Goal: Communication & Community: Answer question/provide support

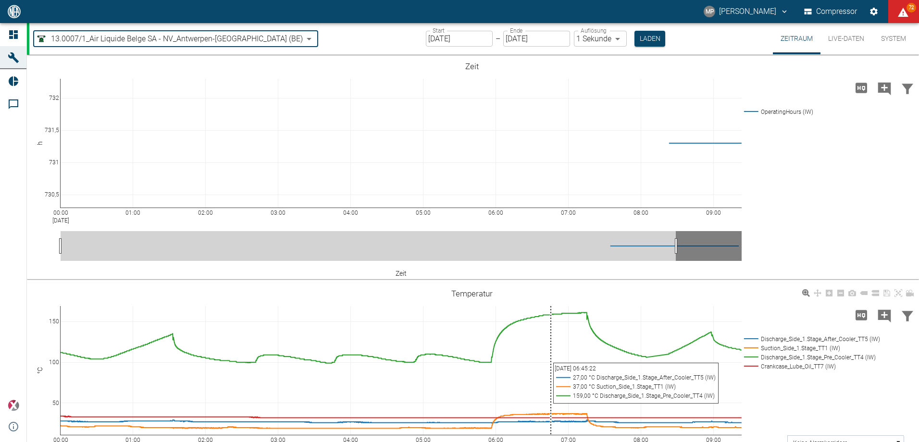
scroll to position [283, 0]
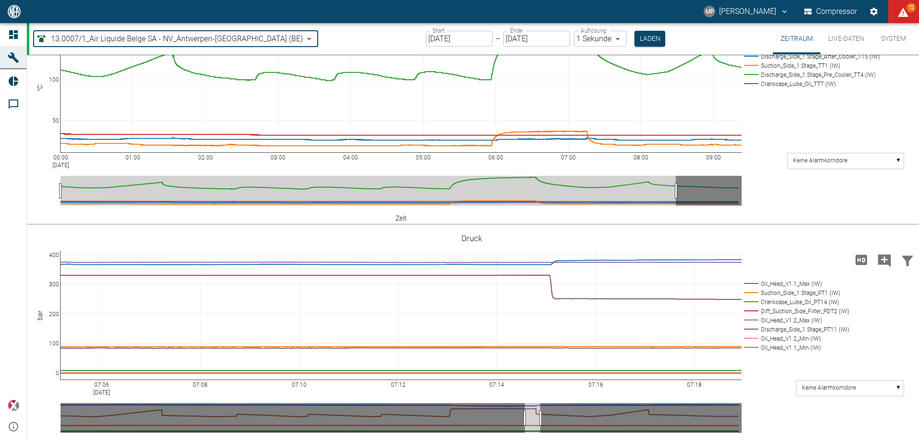
click at [251, 40] on body "MP Marc Philipps Compressor 72 Dashboard Maschinen Reports Kommentare powered b…" at bounding box center [459, 221] width 919 height 442
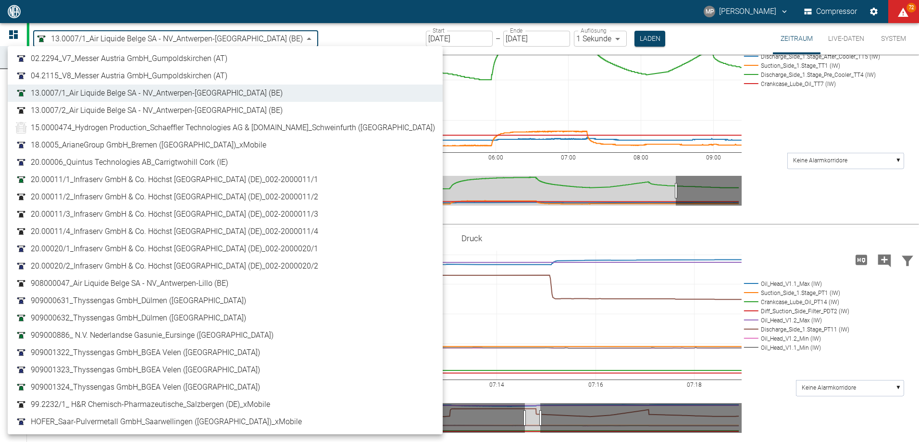
click at [624, 35] on div at bounding box center [459, 221] width 919 height 442
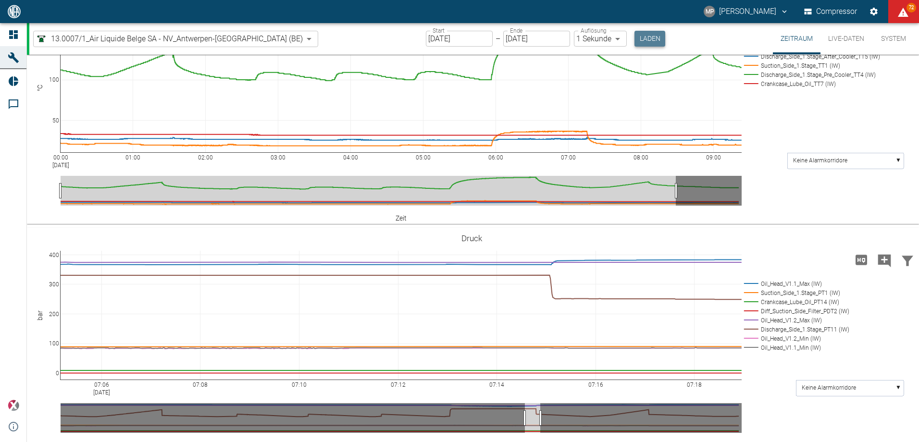
click at [634, 37] on button "Laden" at bounding box center [649, 39] width 31 height 16
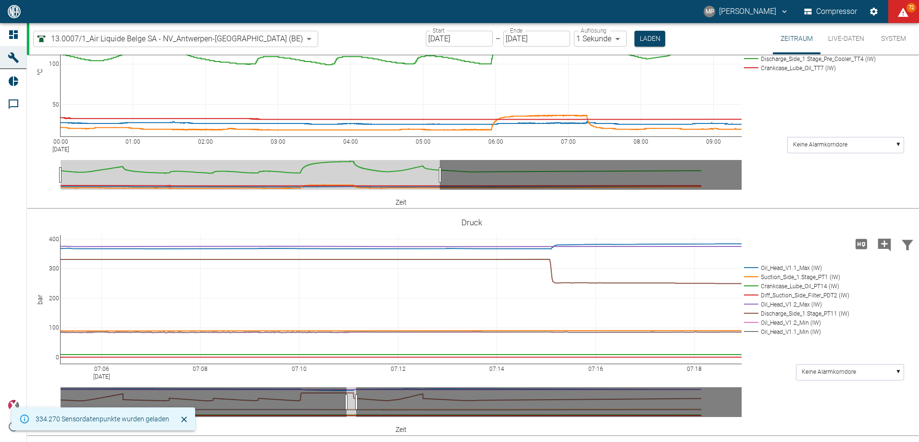
scroll to position [283, 0]
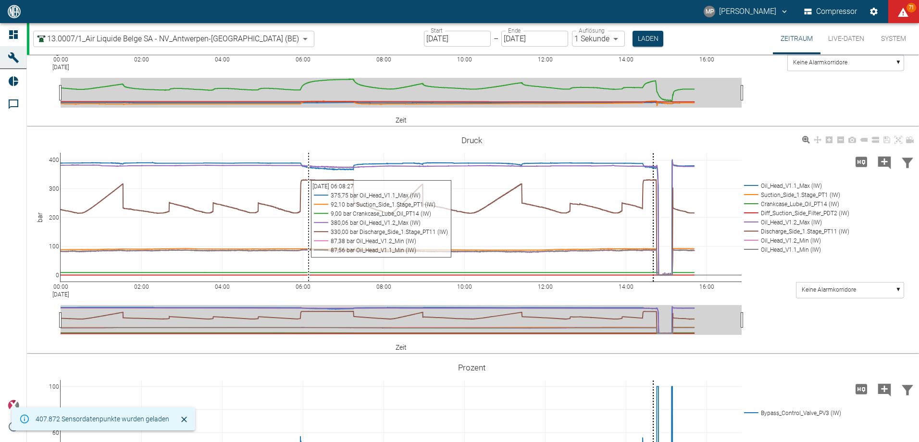
scroll to position [336, 0]
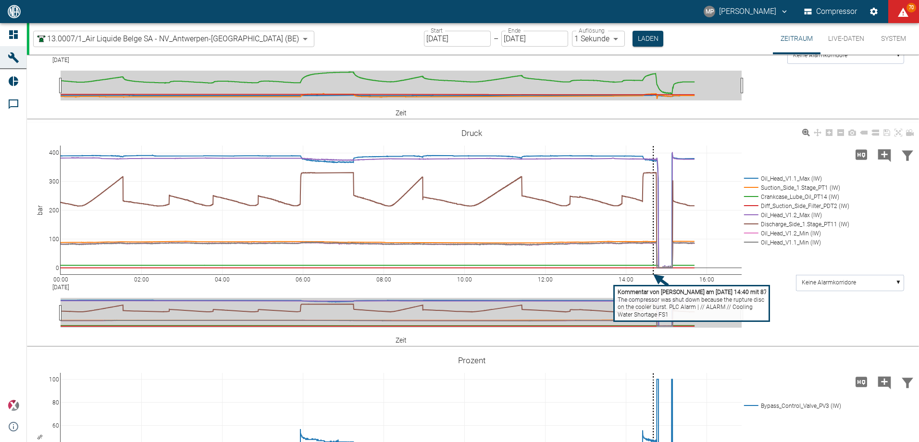
click at [673, 322] on rect at bounding box center [691, 304] width 155 height 36
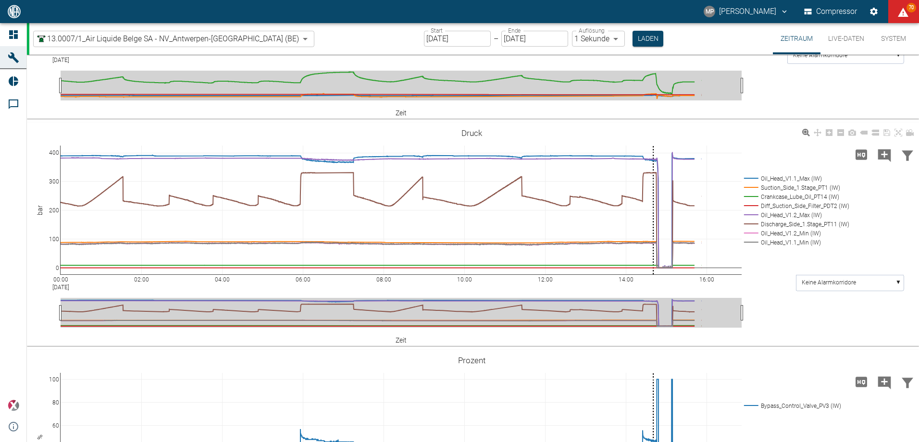
drag, startPoint x: 544, startPoint y: 240, endPoint x: 325, endPoint y: 215, distance: 219.6
copy p "The compressor was shut down because the rupture disc on the cooler burst. PLC …"
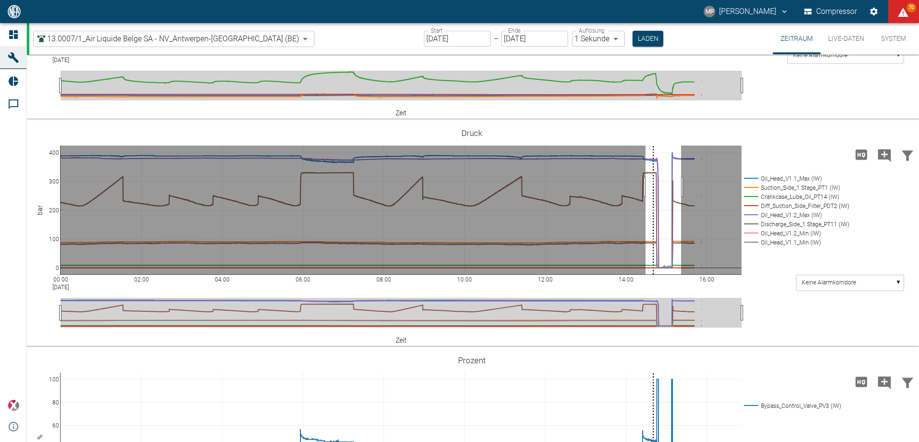
drag, startPoint x: 645, startPoint y: 238, endPoint x: 681, endPoint y: 238, distance: 35.6
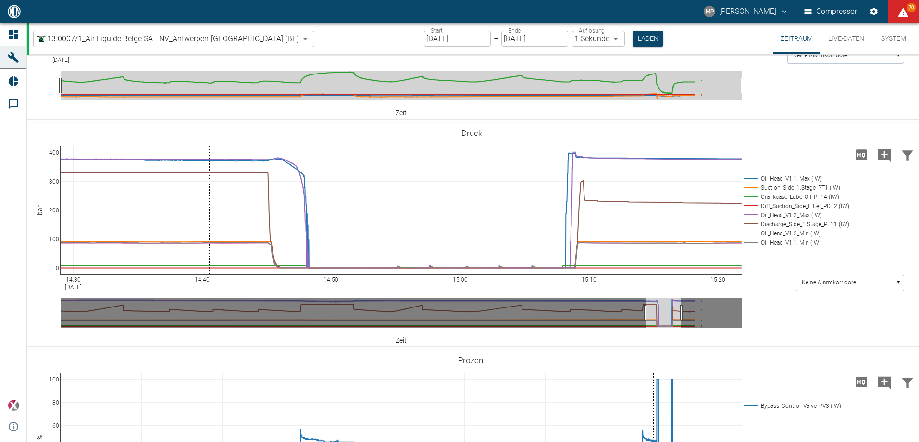
click at [249, 37] on body "MP [PERSON_NAME] Compressor 70 Dashboard Maschinen Reports Kommentare powered b…" at bounding box center [459, 221] width 919 height 442
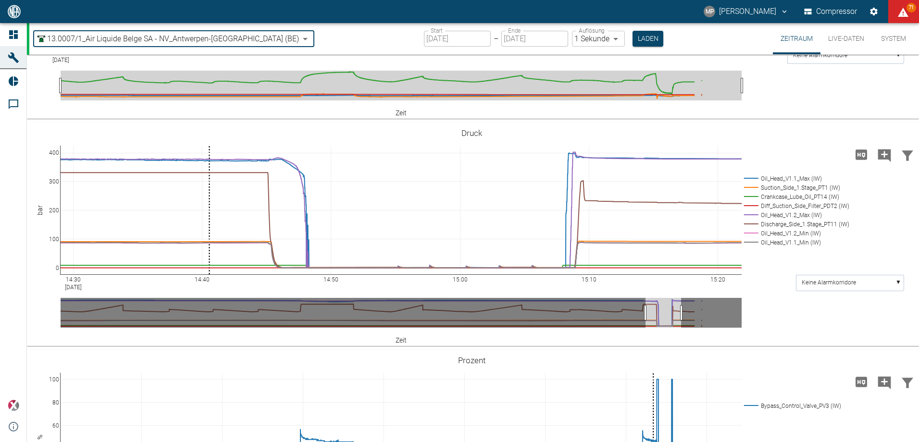
type input "53812aab-fb54-4a57-a574-01c3305aa274"
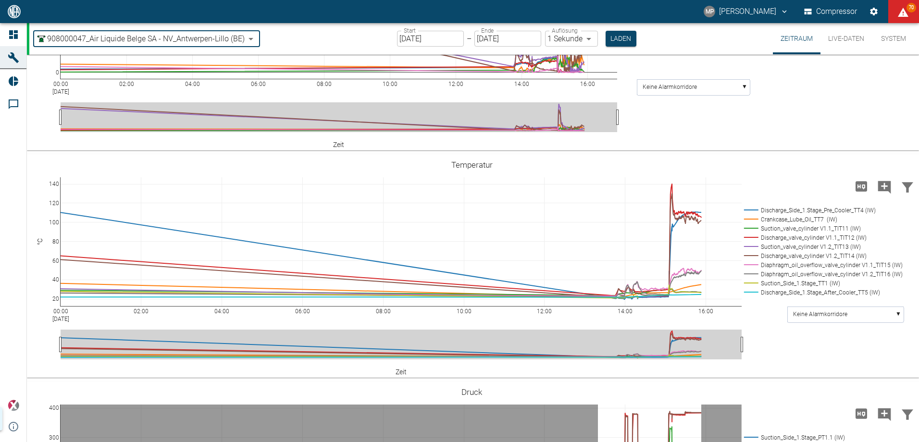
scroll to position [708, 0]
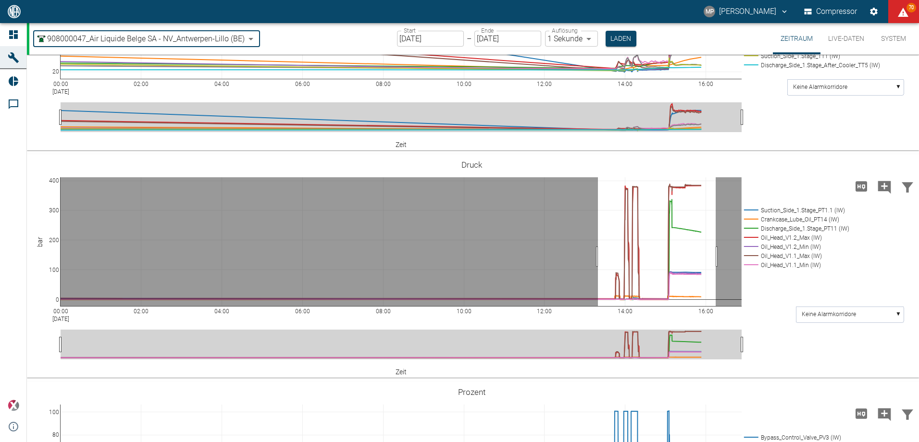
drag, startPoint x: 598, startPoint y: 360, endPoint x: 716, endPoint y: 364, distance: 117.9
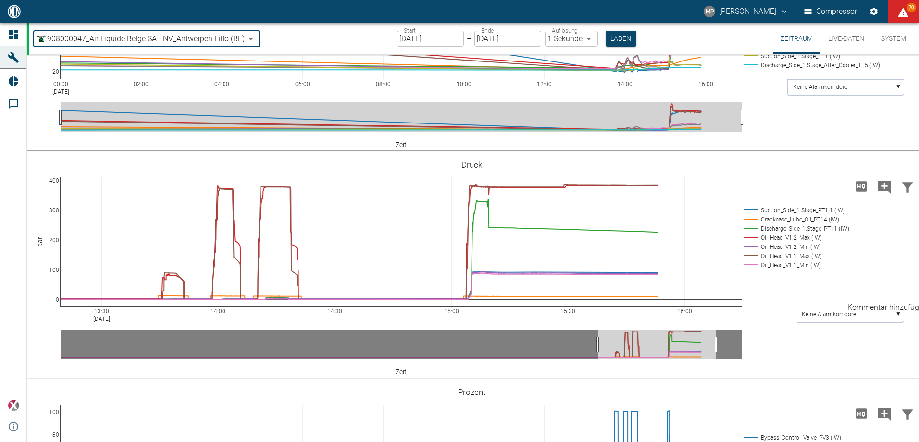
click at [885, 195] on icon "Kommentar hinzufügen" at bounding box center [884, 187] width 15 height 15
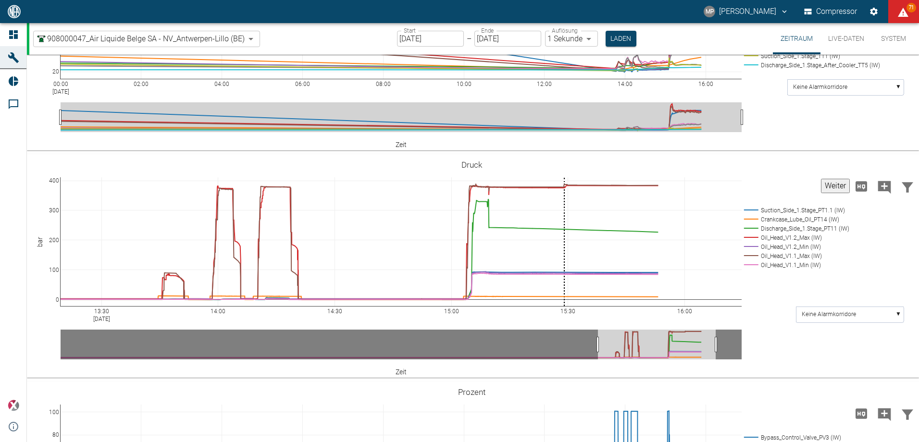
click at [821, 193] on button "Weiter" at bounding box center [835, 186] width 29 height 14
drag, startPoint x: 445, startPoint y: 227, endPoint x: 312, endPoint y: 223, distance: 132.7
paste textarea "Oil pressure increased on both sides"
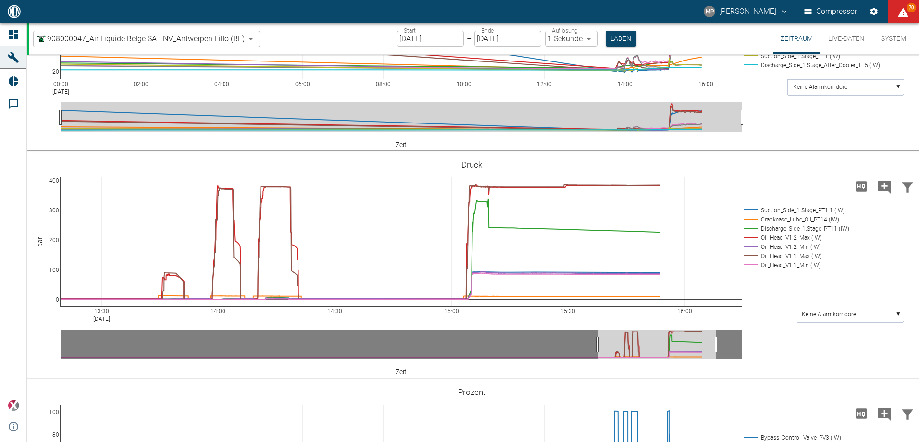
type textarea "Oil pressure increased on both sides."
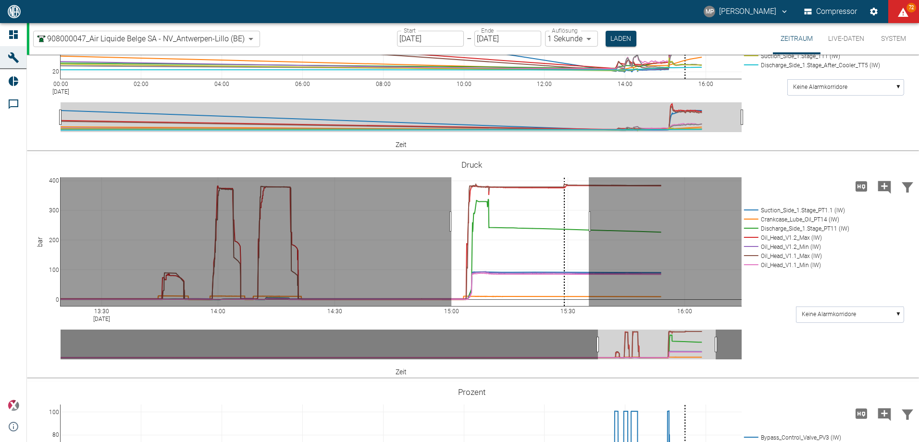
drag, startPoint x: 451, startPoint y: 324, endPoint x: 589, endPoint y: 327, distance: 137.5
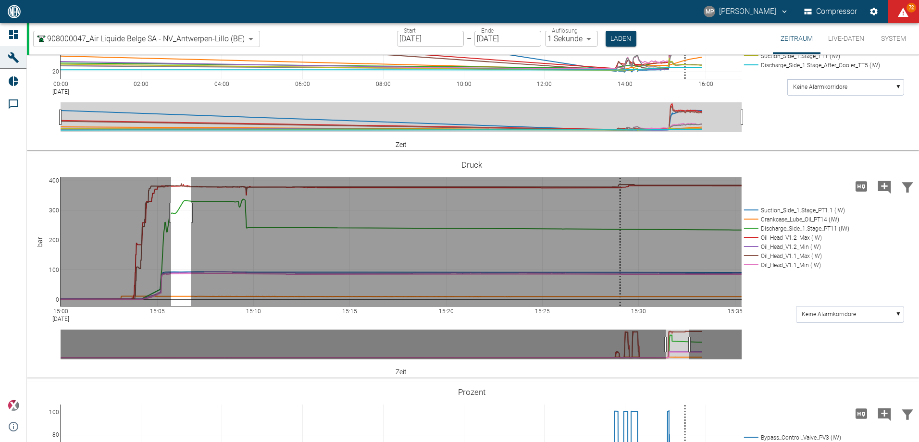
drag, startPoint x: 171, startPoint y: 316, endPoint x: 195, endPoint y: 315, distance: 24.1
